Goal: Transaction & Acquisition: Register for event/course

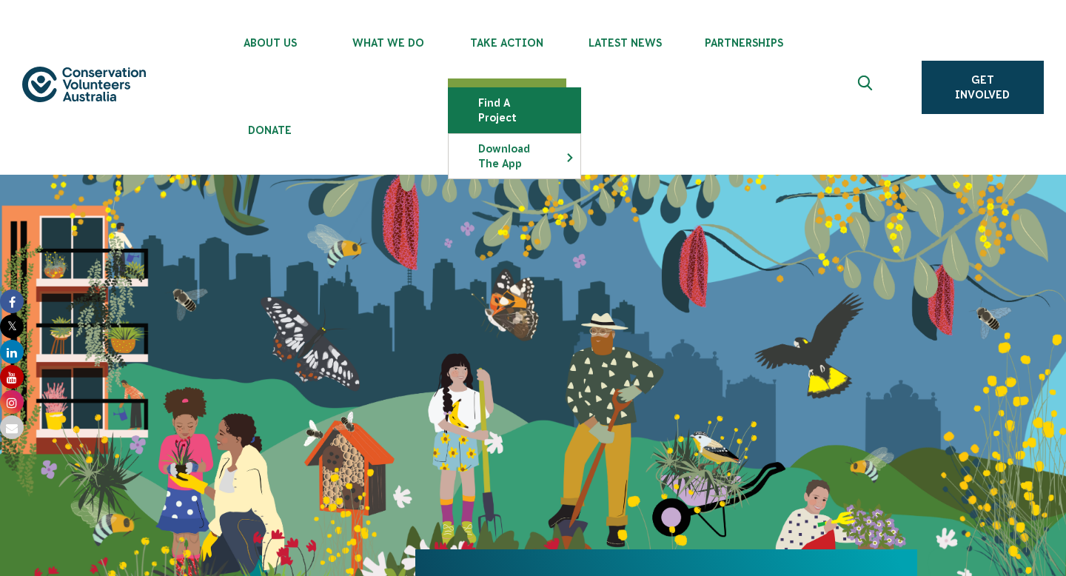
click at [508, 92] on link "Find a project" at bounding box center [514, 110] width 132 height 44
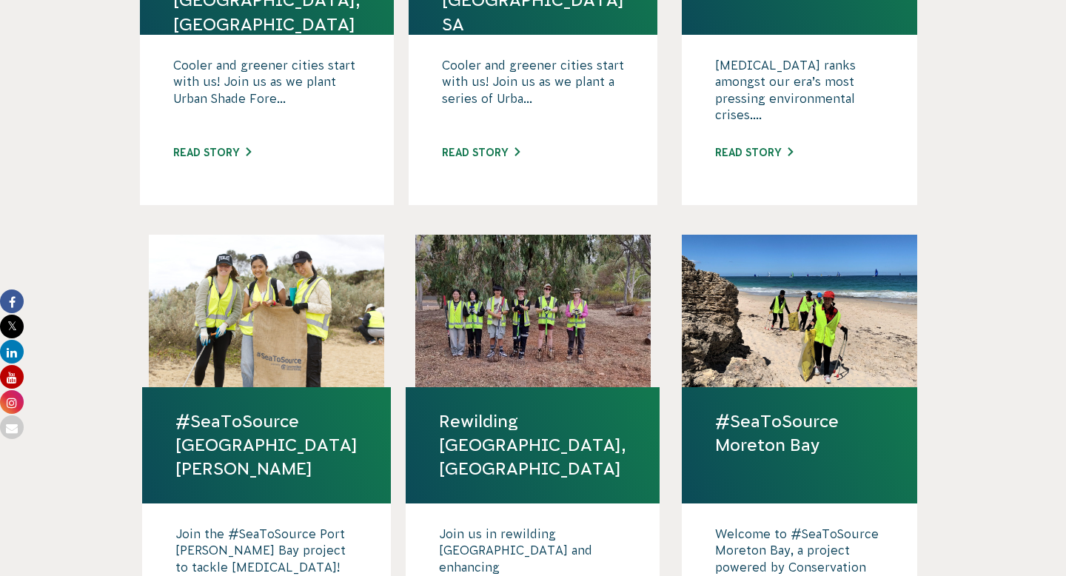
scroll to position [846, 0]
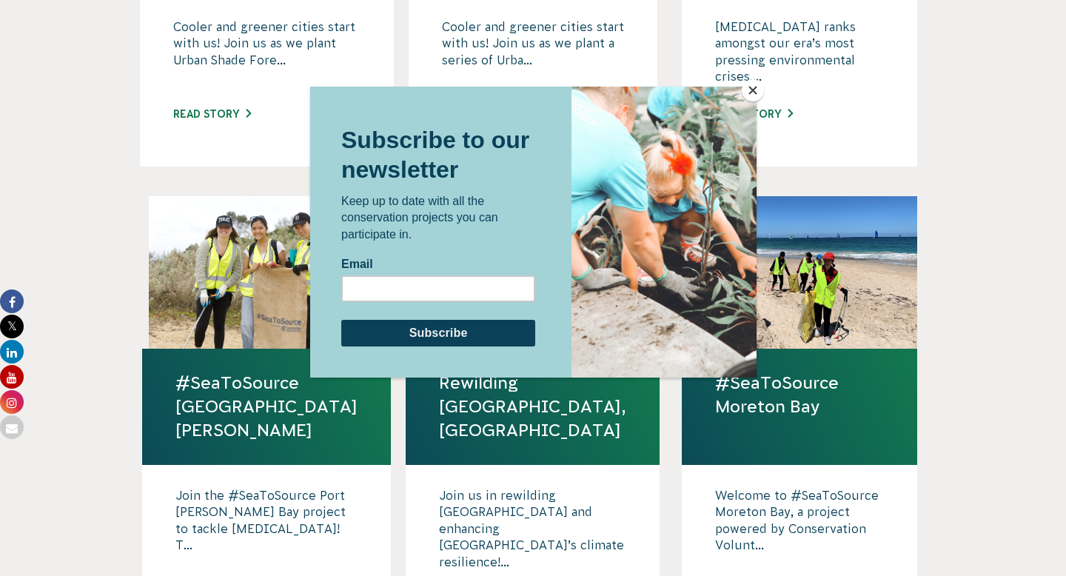
click at [753, 92] on button "Close" at bounding box center [753, 90] width 22 height 22
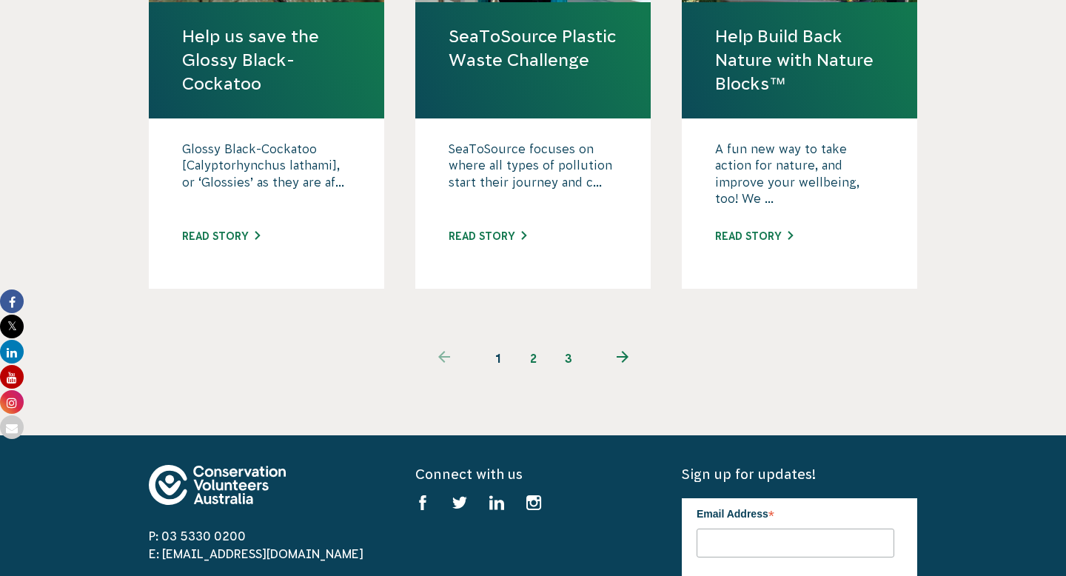
scroll to position [1695, 0]
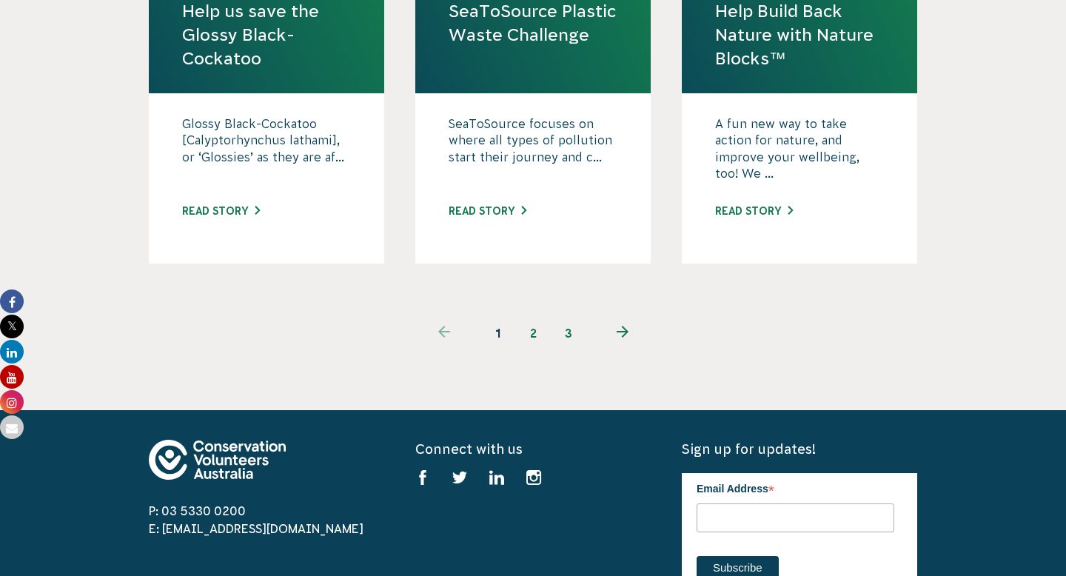
click at [525, 315] on link "2" at bounding box center [533, 333] width 36 height 36
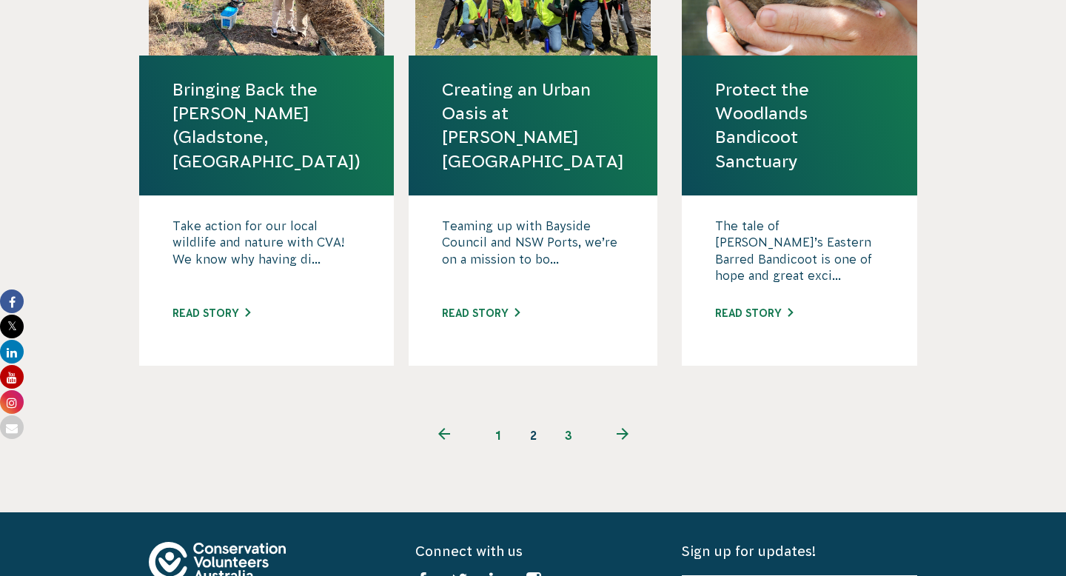
scroll to position [1605, 0]
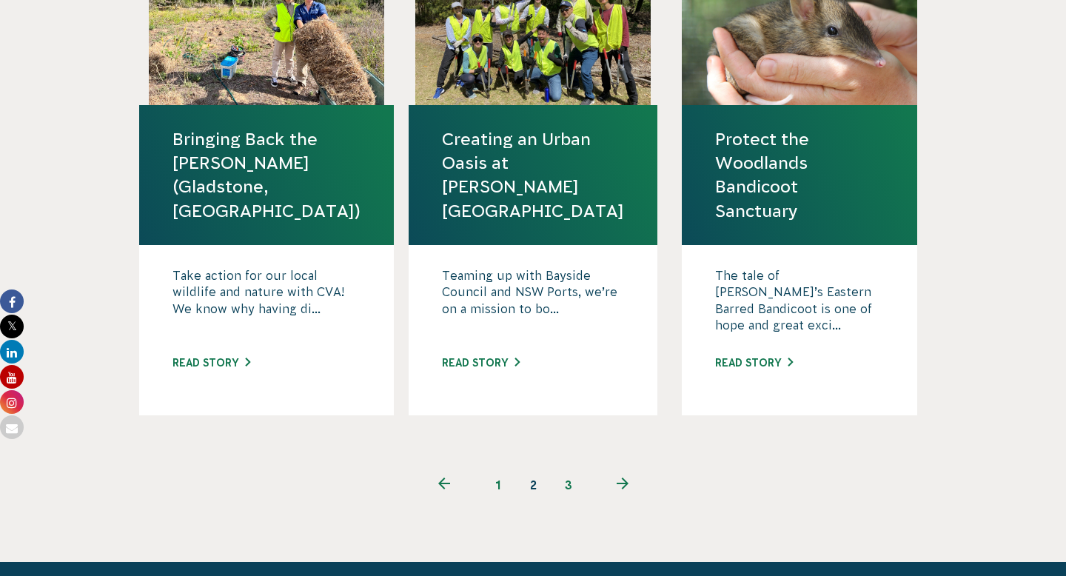
click at [796, 267] on p "The tale of Victoria’s Eastern Barred Bandicoot is one of hope and great exci..." at bounding box center [799, 304] width 169 height 74
click at [762, 340] on div "The tale of Victoria’s Eastern Barred Bandicoot is one of hope and great exci..…" at bounding box center [799, 330] width 235 height 170
click at [761, 320] on div "The tale of Victoria’s Eastern Barred Bandicoot is one of hope and great exci..…" at bounding box center [799, 330] width 235 height 170
click at [758, 357] on link "Read story" at bounding box center [754, 363] width 78 height 12
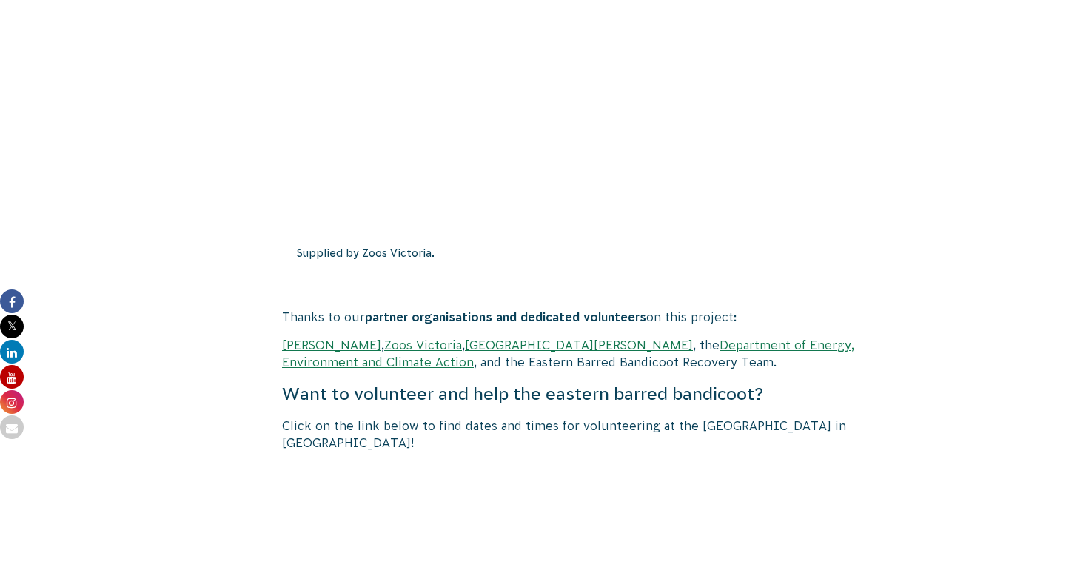
scroll to position [2507, 0]
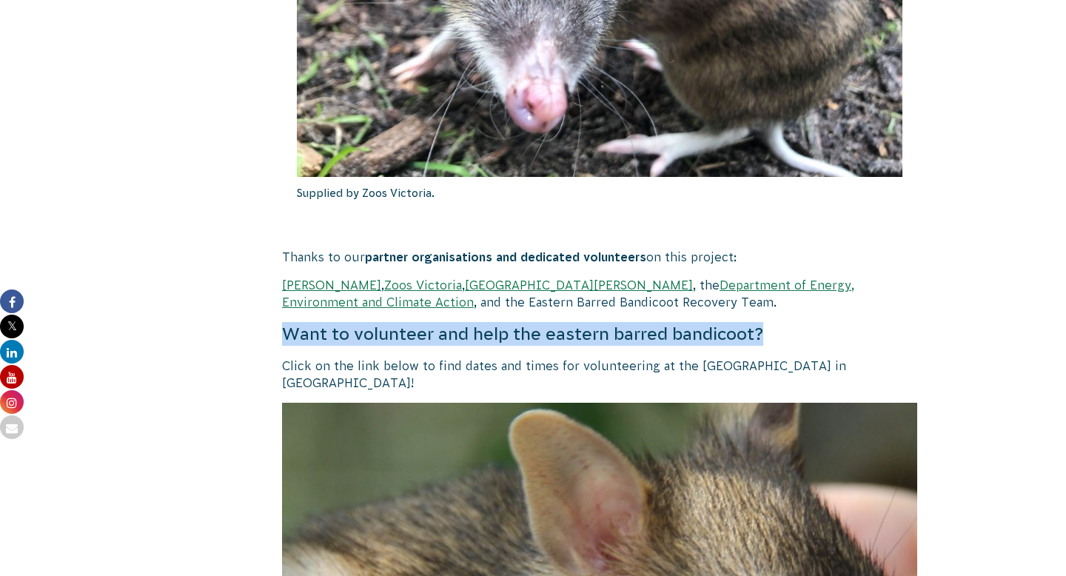
drag, startPoint x: 799, startPoint y: 288, endPoint x: 808, endPoint y: 310, distance: 24.2
click at [808, 310] on div "Protect the Woodlands Bandicoot Sanctuary The tale of [PERSON_NAME]’s Eastern B…" at bounding box center [599, 22] width 635 height 3792
drag, startPoint x: 800, startPoint y: 359, endPoint x: 789, endPoint y: 332, distance: 28.9
click at [789, 332] on div "Protect the Woodlands Bandicoot Sanctuary The tale of [PERSON_NAME]’s Eastern B…" at bounding box center [599, 22] width 635 height 3792
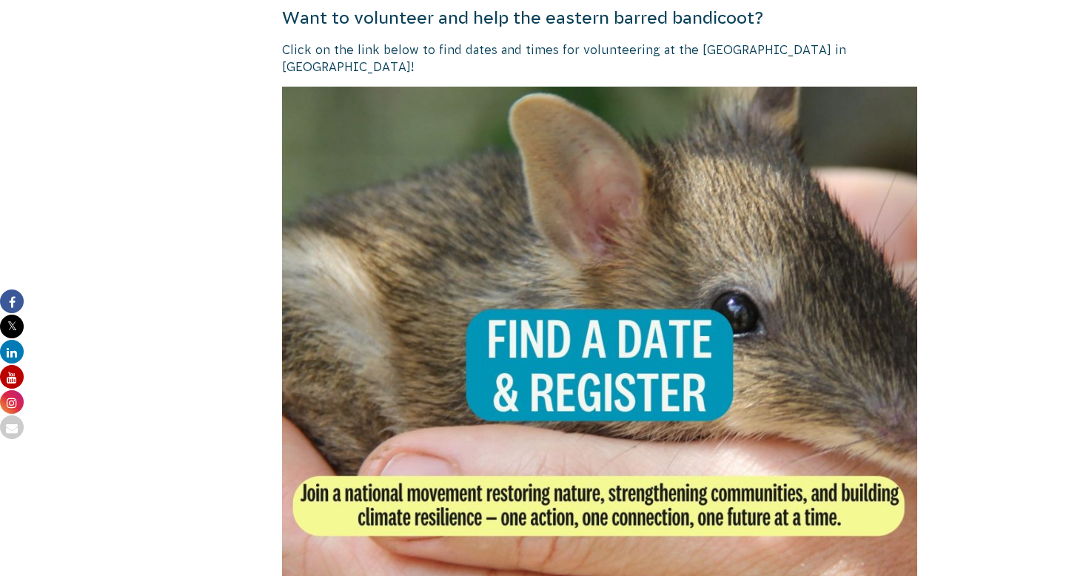
scroll to position [3033, 0]
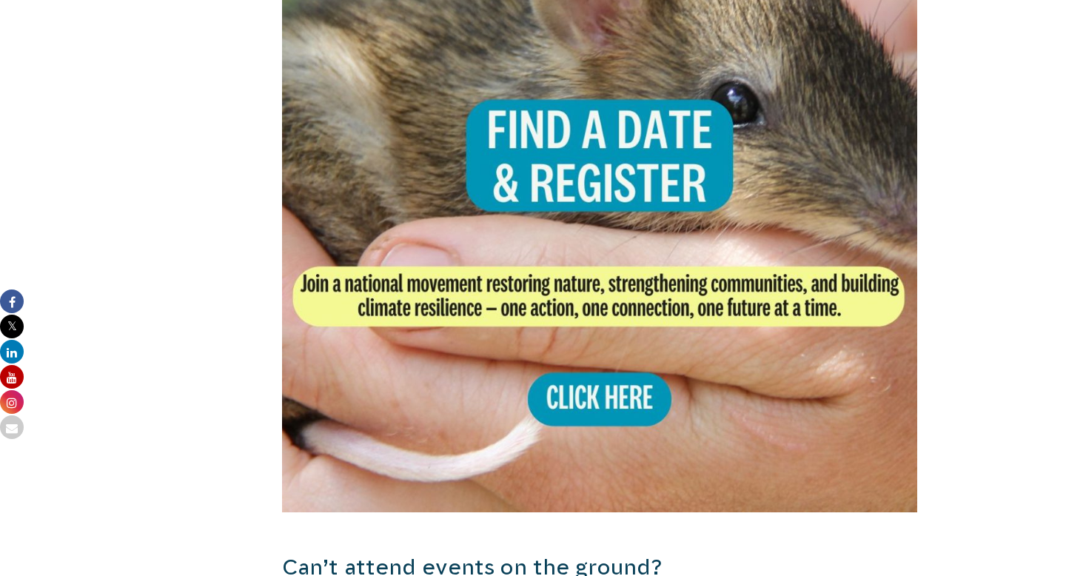
click at [662, 289] on img at bounding box center [599, 194] width 635 height 635
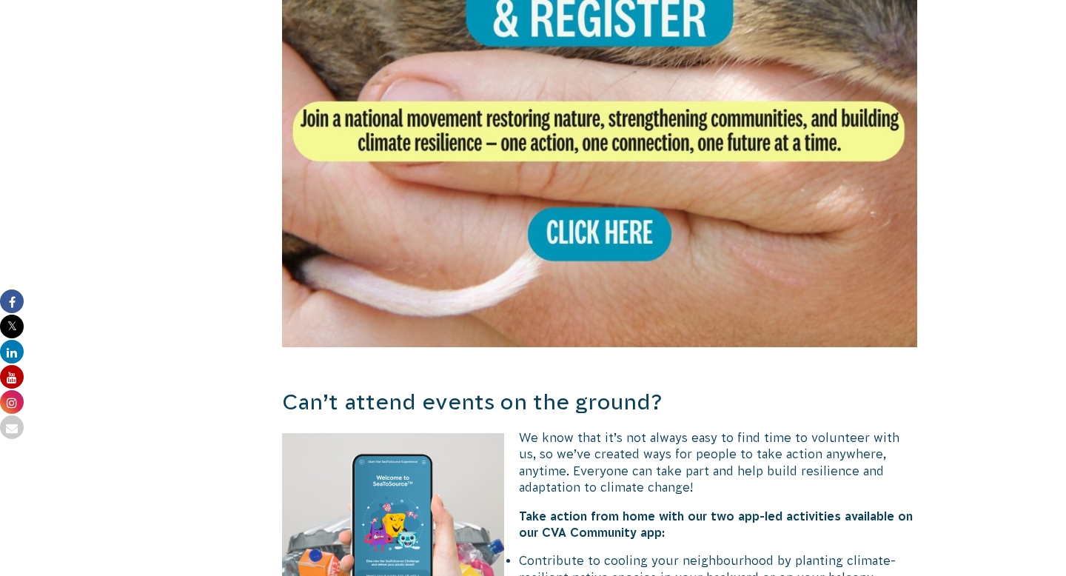
scroll to position [3359, 0]
